Goal: Download file/media

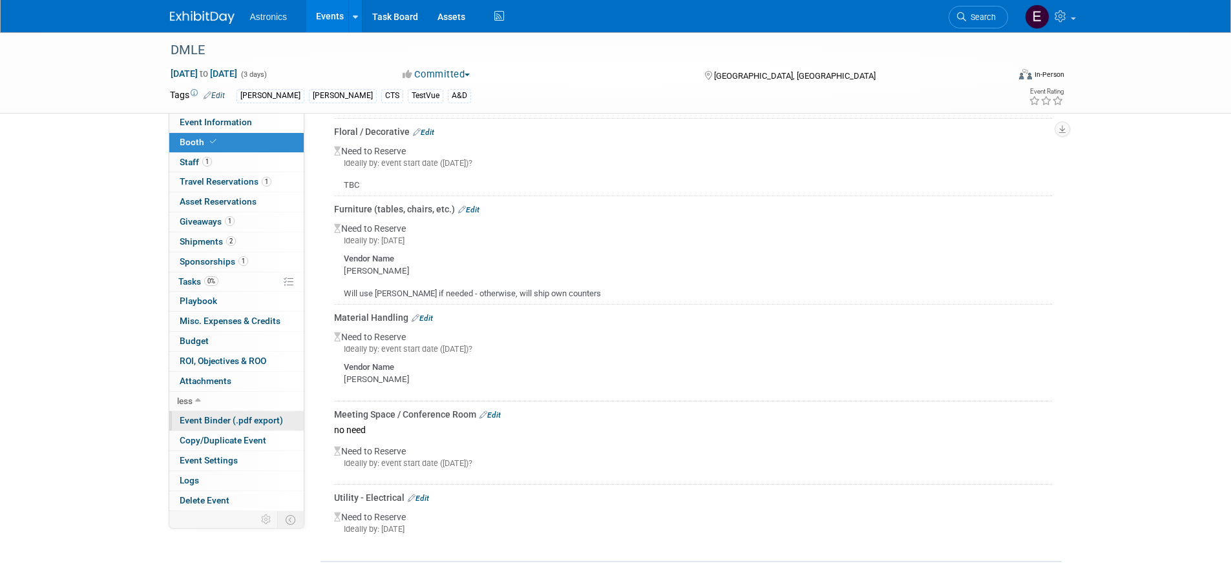
click at [201, 418] on span "Event Binder (.pdf export)" at bounding box center [231, 420] width 103 height 10
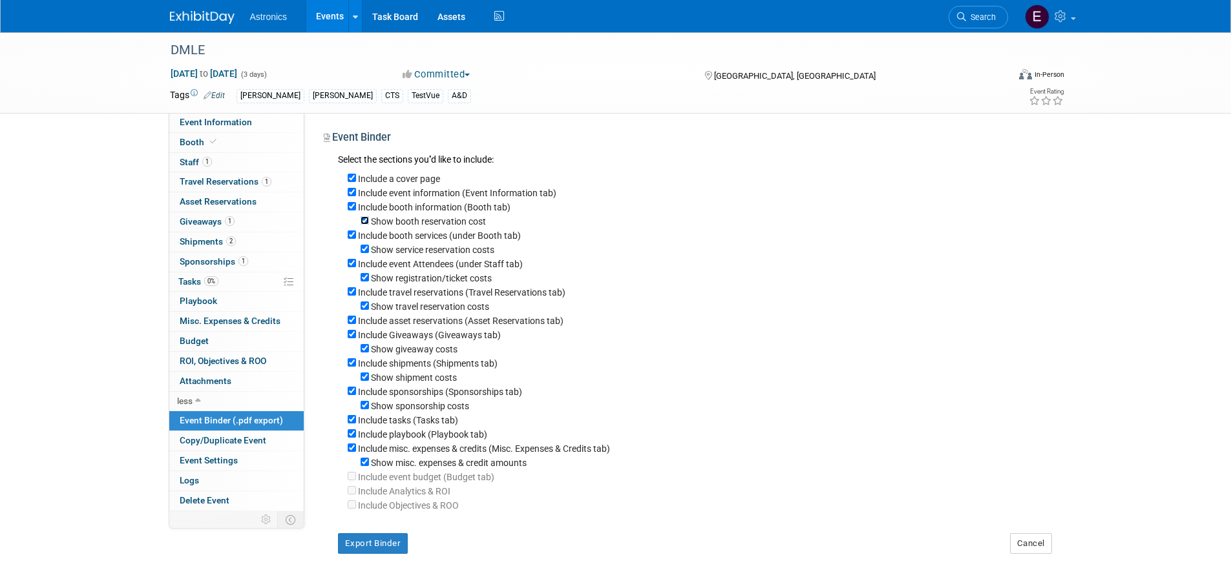
click at [368, 222] on input "Show booth reservation cost" at bounding box center [364, 220] width 8 height 8
checkbox input "false"
click at [368, 251] on input "Show service reservation costs" at bounding box center [364, 249] width 8 height 8
checkbox input "false"
click at [366, 282] on input "Show registration/ticket costs" at bounding box center [364, 277] width 8 height 8
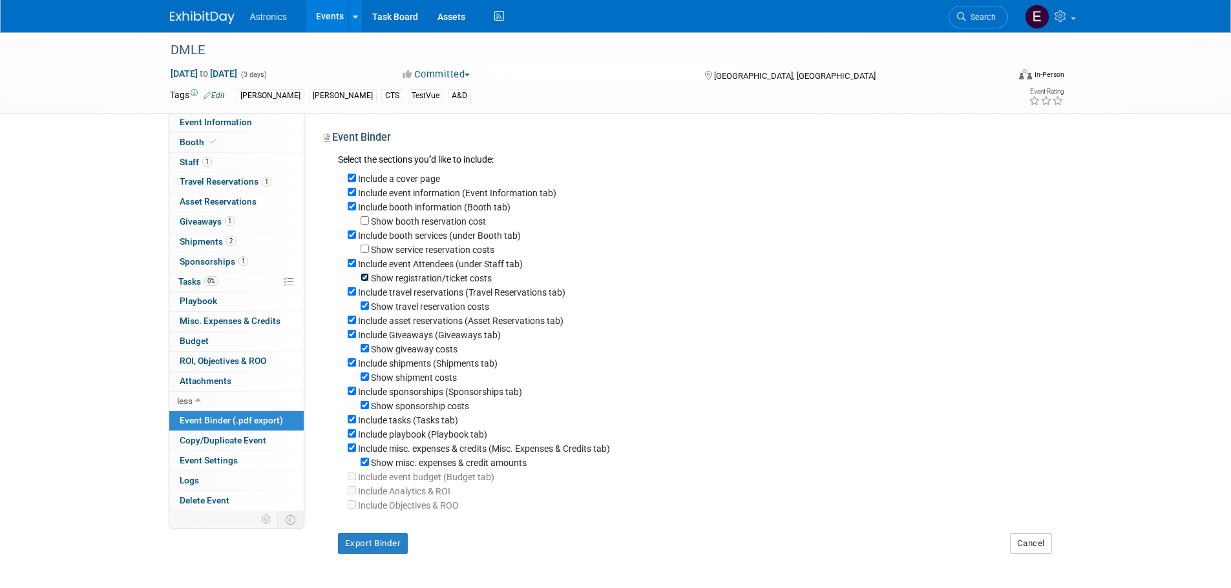
checkbox input "false"
click at [363, 310] on input "Show travel reservation costs" at bounding box center [364, 306] width 8 height 8
checkbox input "false"
click at [369, 355] on div "Show giveaway costs" at bounding box center [700, 349] width 704 height 14
click at [367, 353] on input "Show giveaway costs" at bounding box center [364, 348] width 8 height 8
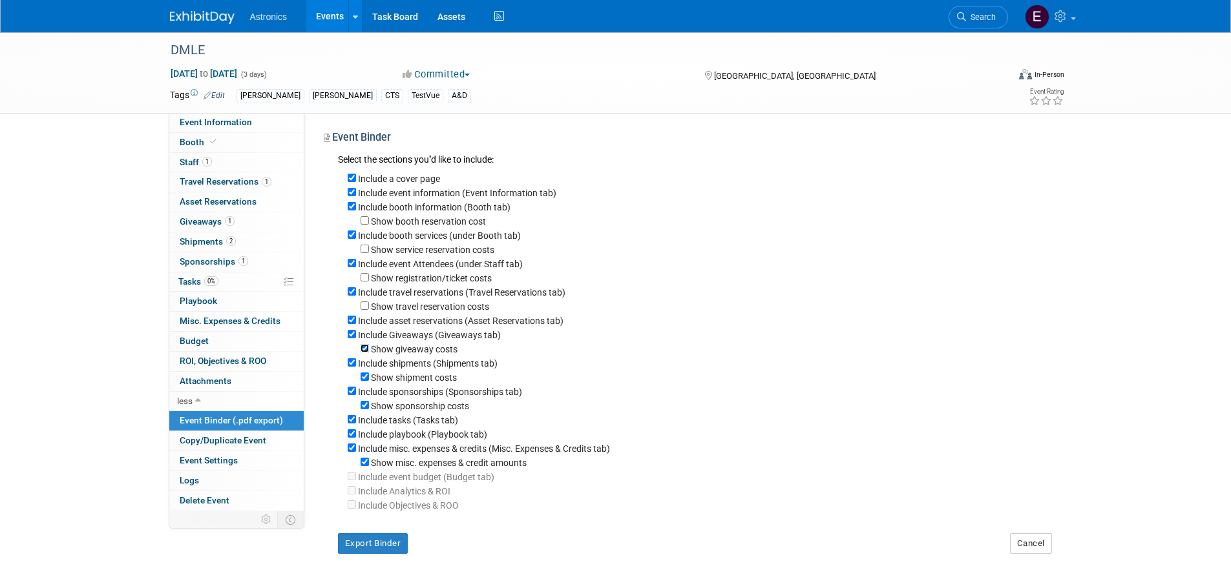
checkbox input "false"
click at [367, 381] on input "Show shipment costs" at bounding box center [364, 377] width 8 height 8
checkbox input "false"
click at [366, 410] on input "Show sponsorship costs" at bounding box center [364, 405] width 8 height 8
checkbox input "false"
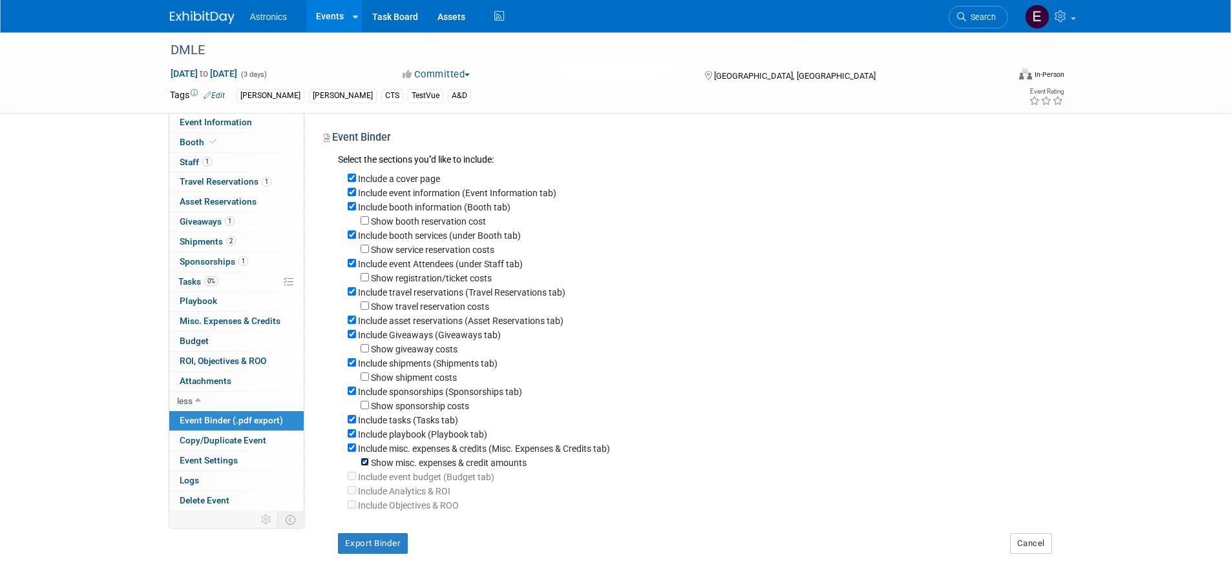
click at [366, 466] on input "Show misc. expenses & credit amounts" at bounding box center [364, 462] width 8 height 8
checkbox input "false"
click at [359, 544] on button "Export Binder" at bounding box center [373, 542] width 70 height 21
